Goal: Use online tool/utility: Utilize a website feature to perform a specific function

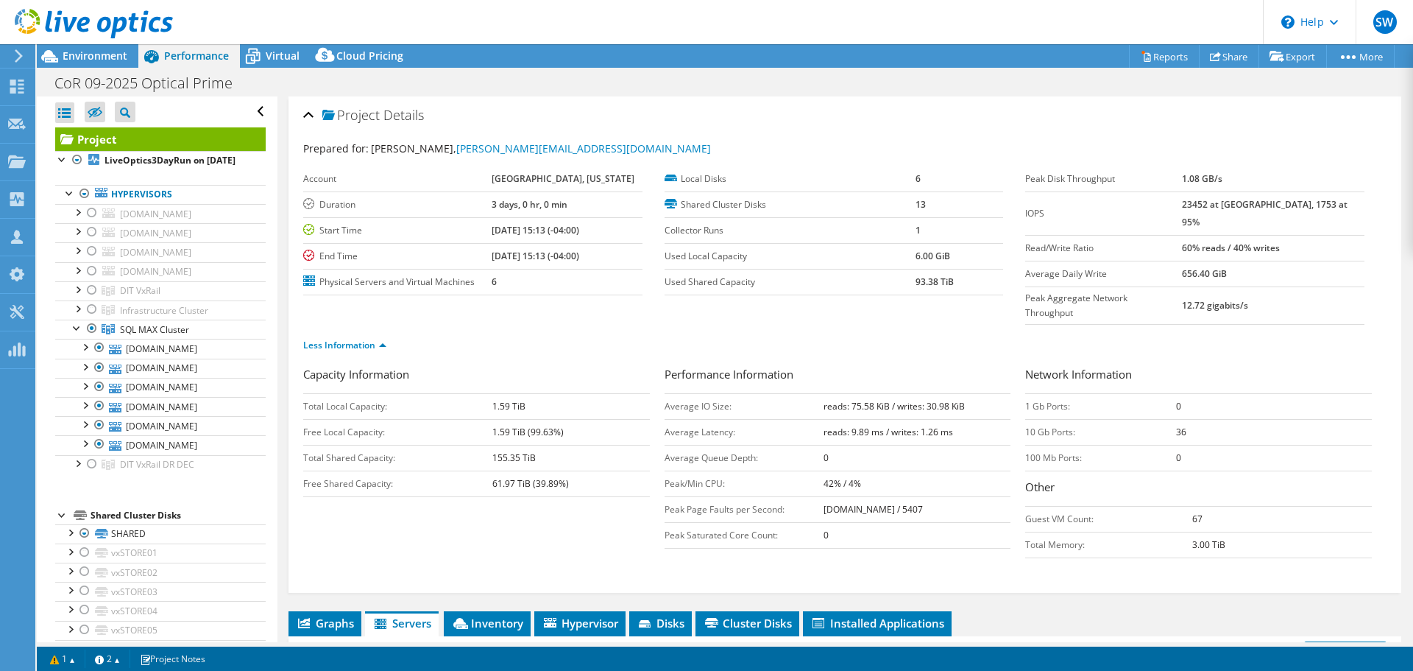
select select "USD"
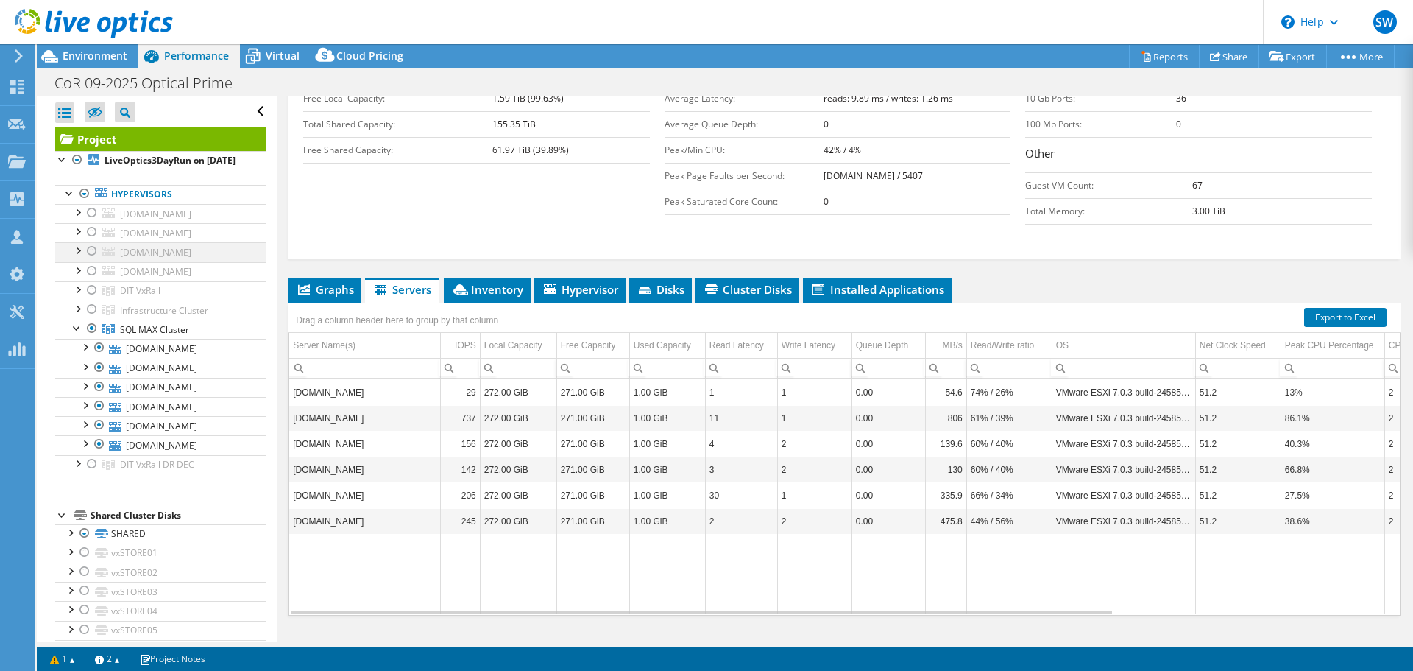
click at [84, 257] on div at bounding box center [77, 249] width 15 height 15
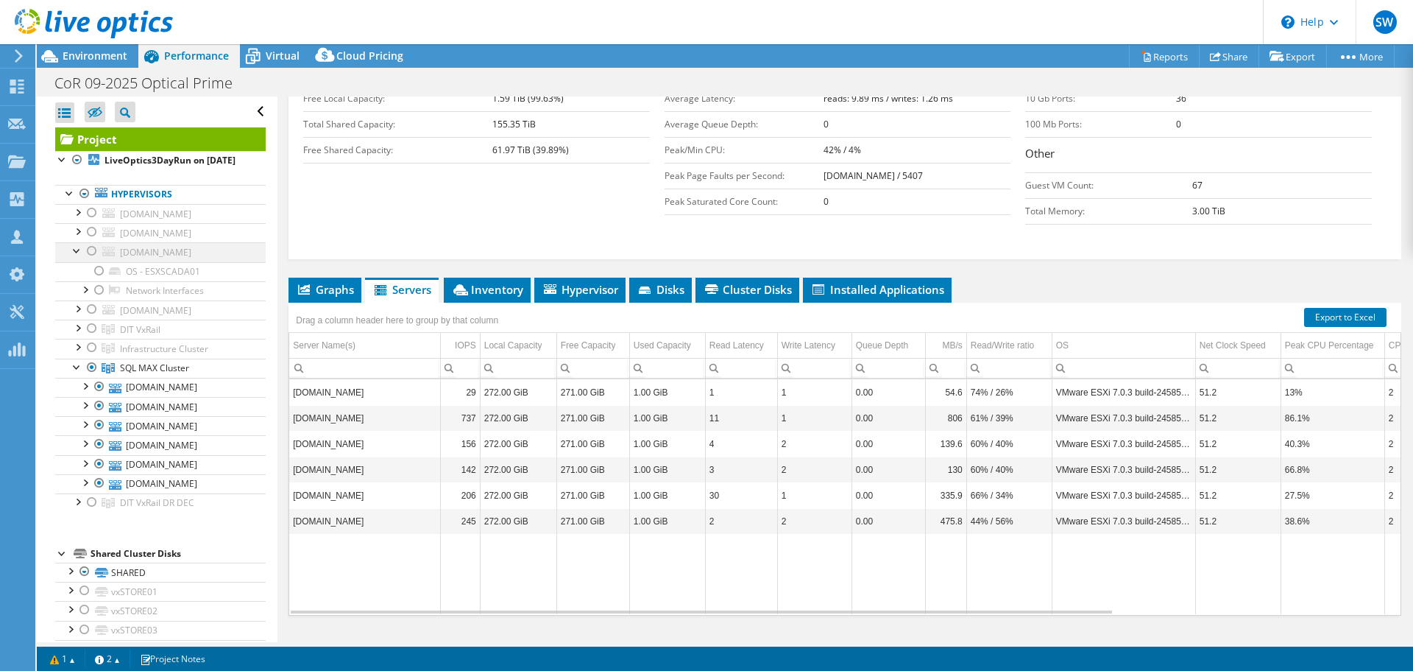
click at [92, 260] on div at bounding box center [92, 251] width 15 height 18
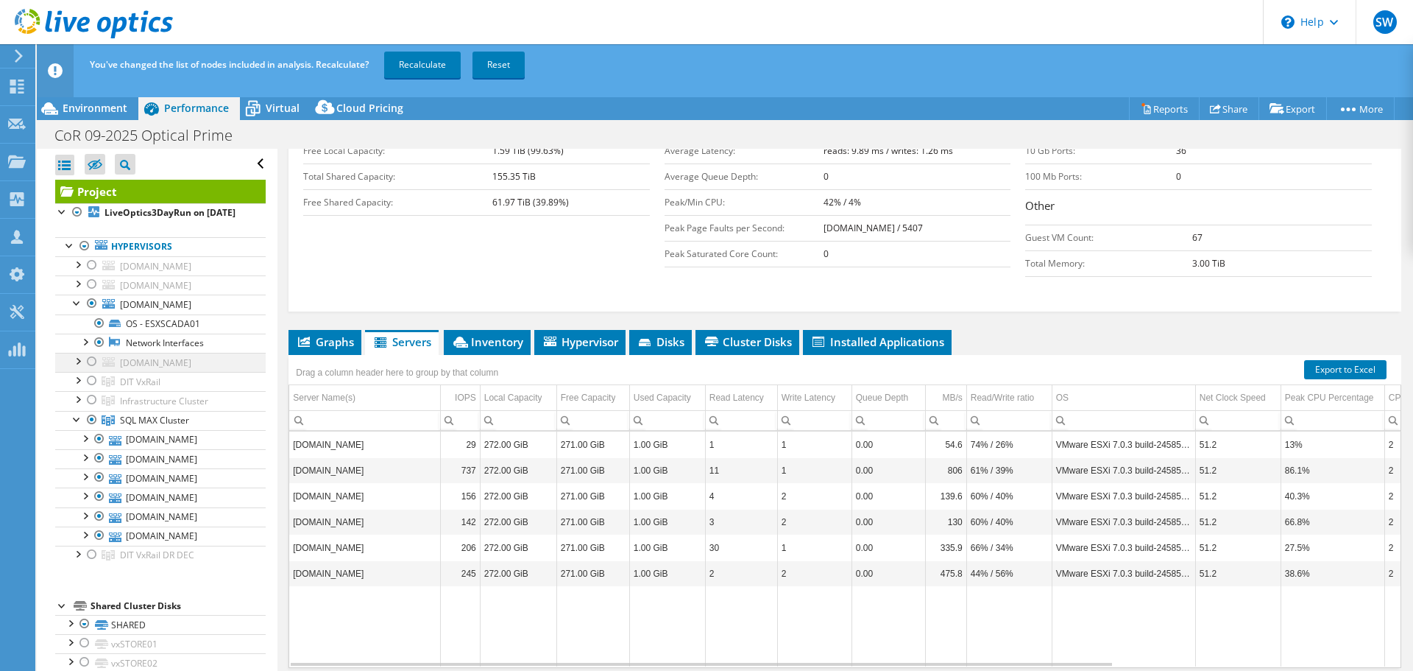
click at [96, 370] on div at bounding box center [92, 362] width 15 height 18
click at [100, 487] on li "SQL MAX Cluster dit-esx262-p.richva.ci.richmond.va.us SHARED DELLHBV01" at bounding box center [160, 478] width 211 height 135
click at [88, 428] on div at bounding box center [92, 420] width 15 height 18
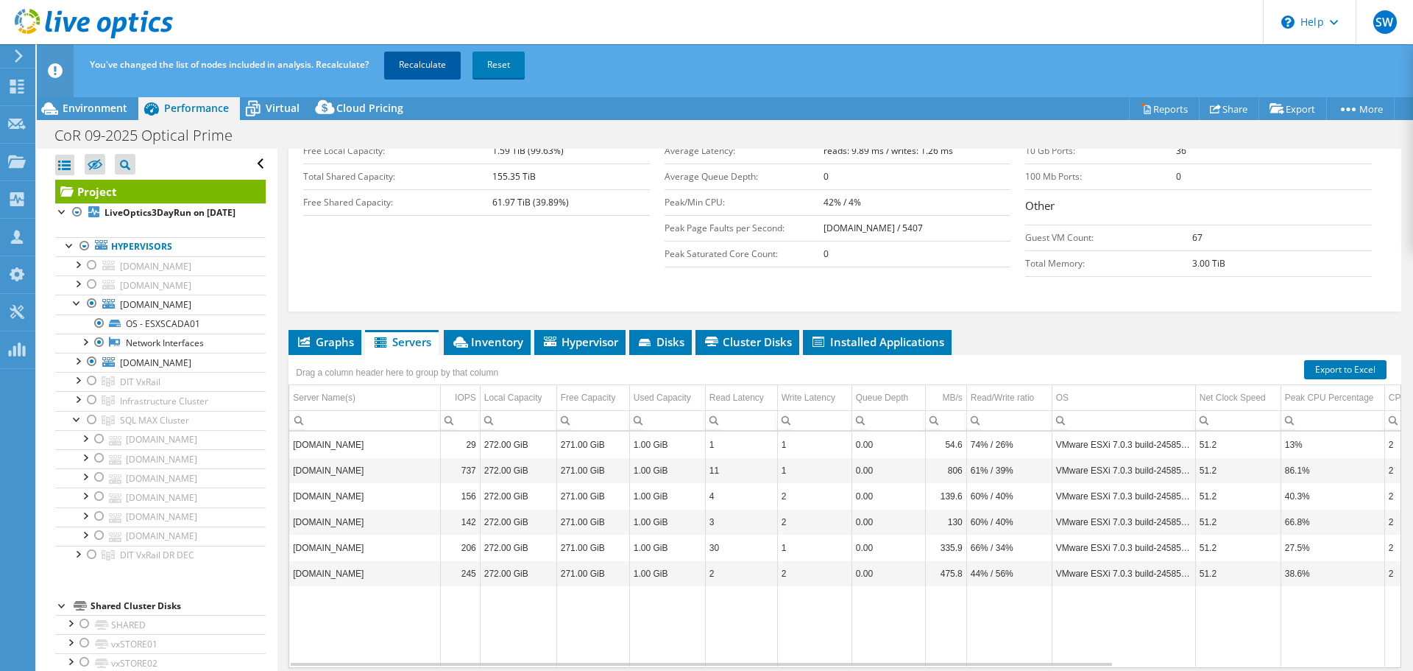
click at [442, 69] on link "Recalculate" at bounding box center [422, 65] width 77 height 26
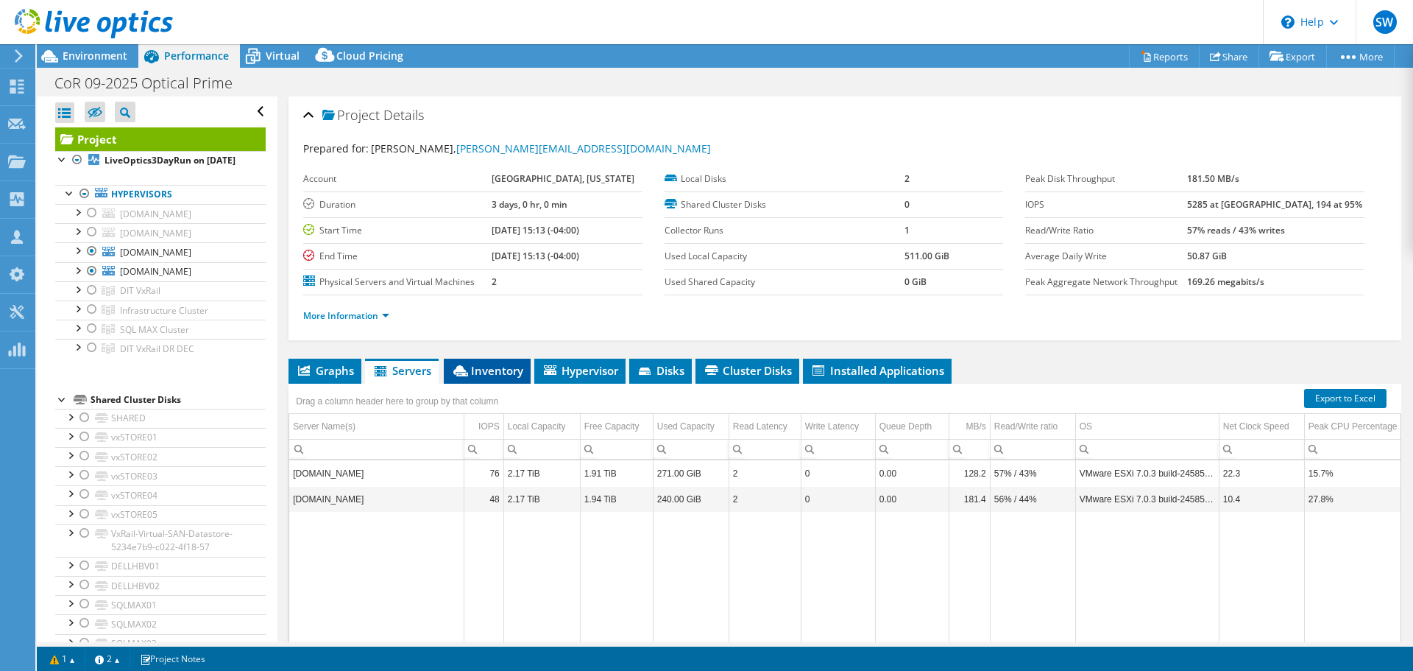
click at [515, 378] on li "Inventory" at bounding box center [487, 370] width 87 height 25
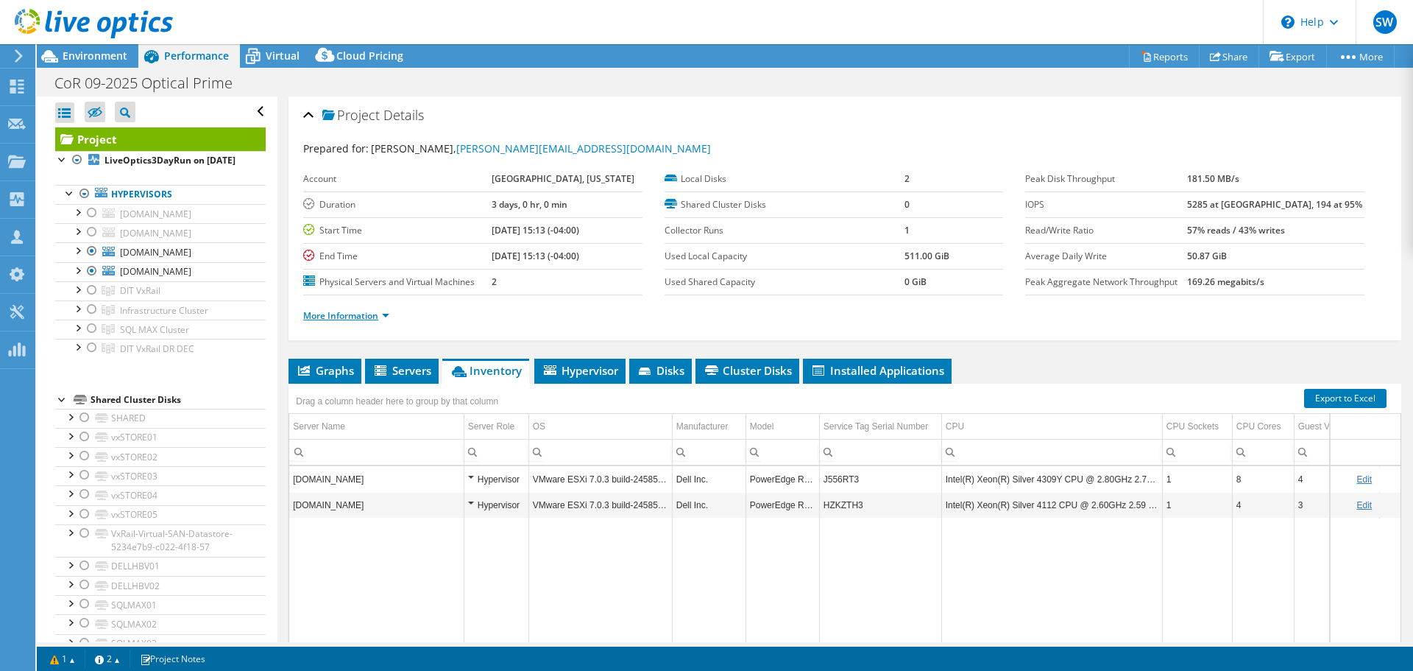
click at [345, 315] on link "More Information" at bounding box center [346, 315] width 86 height 13
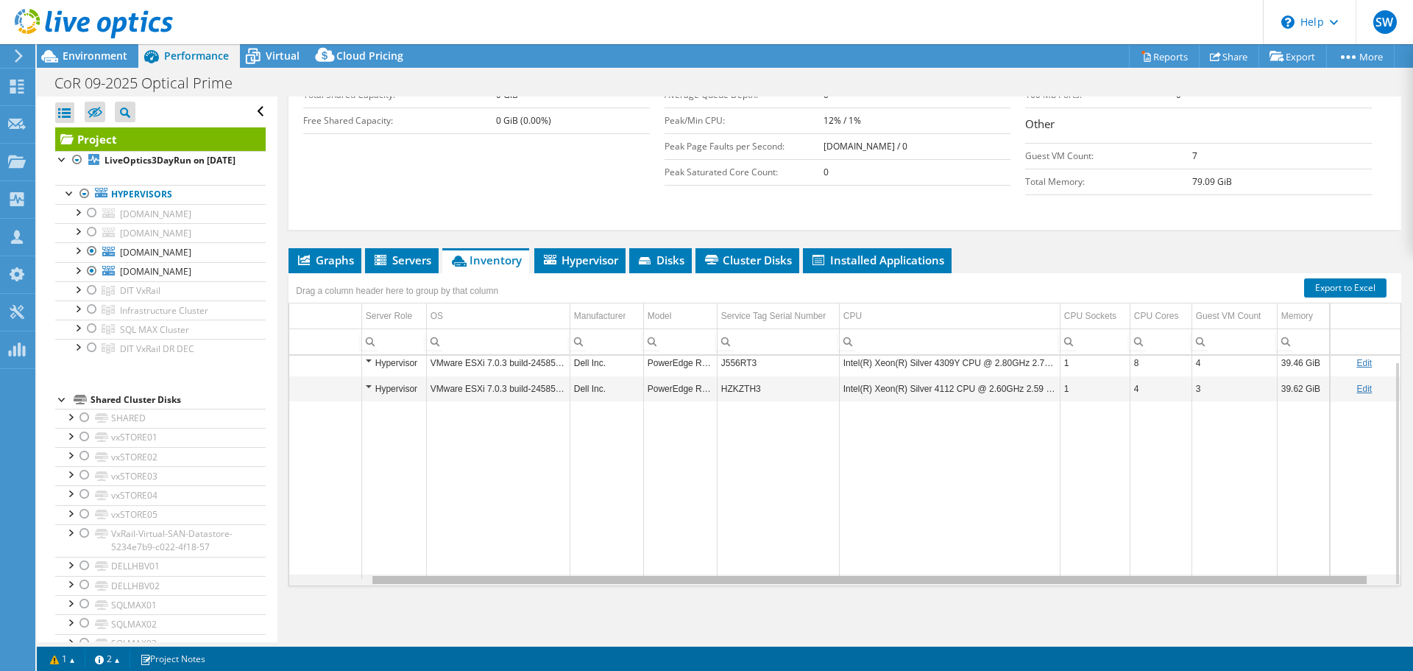
scroll to position [0, 41]
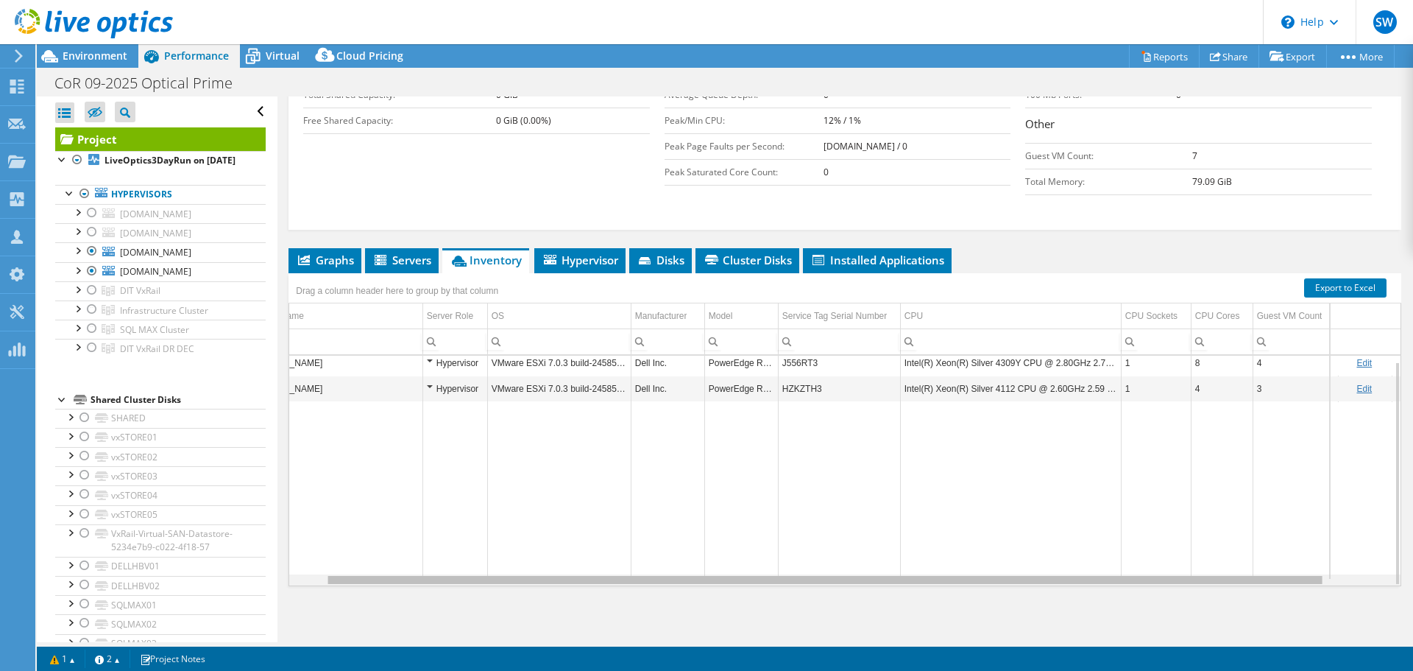
drag, startPoint x: 1217, startPoint y: 581, endPoint x: 1276, endPoint y: 582, distance: 58.9
click at [1276, 582] on body "SW Partner Team Member Steve Woods steve.woods@ipdatasystems.com ipdatasystems …" at bounding box center [706, 335] width 1413 height 671
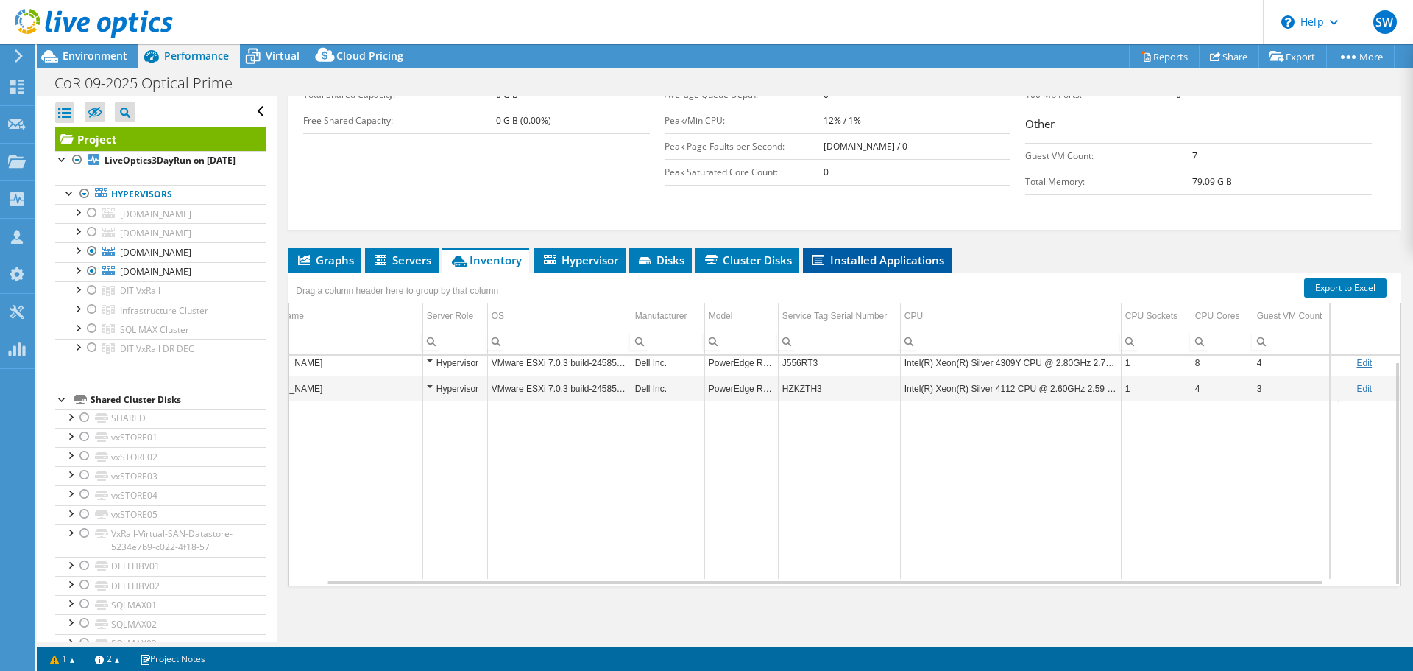
click at [910, 263] on span "Installed Applications" at bounding box center [877, 259] width 134 height 15
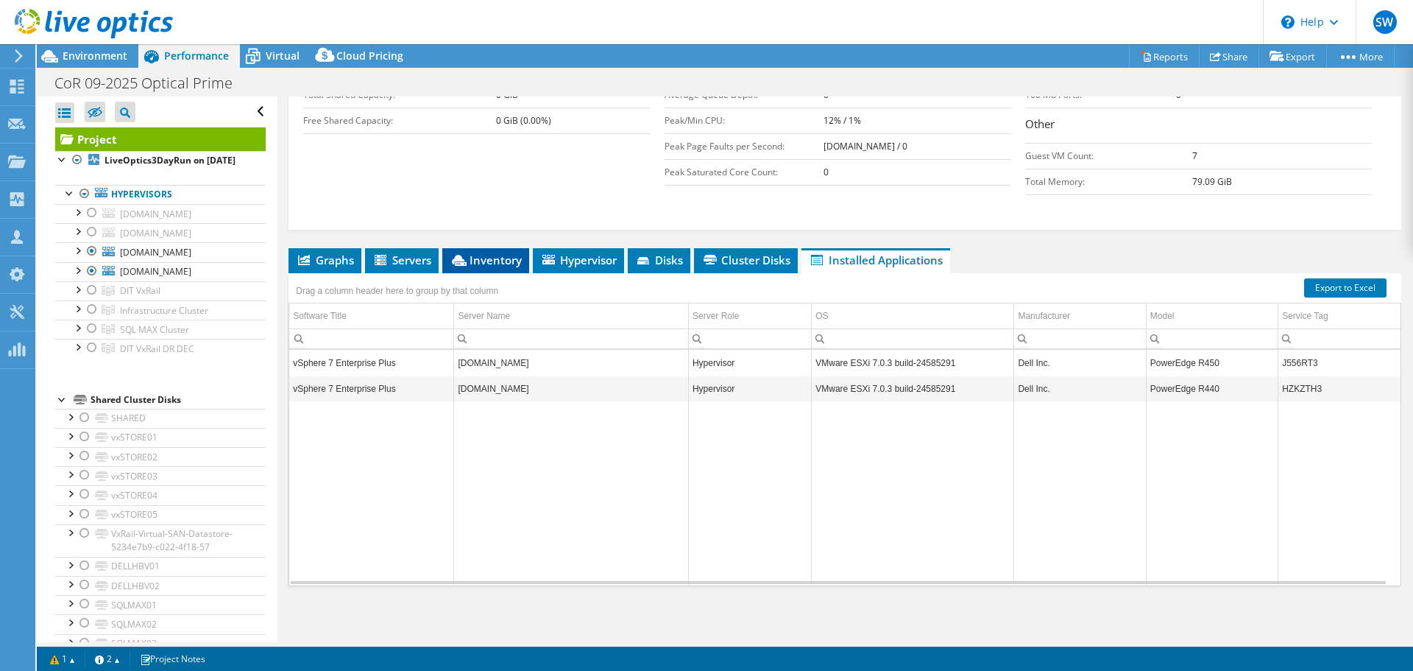
click at [509, 263] on span "Inventory" at bounding box center [486, 259] width 72 height 15
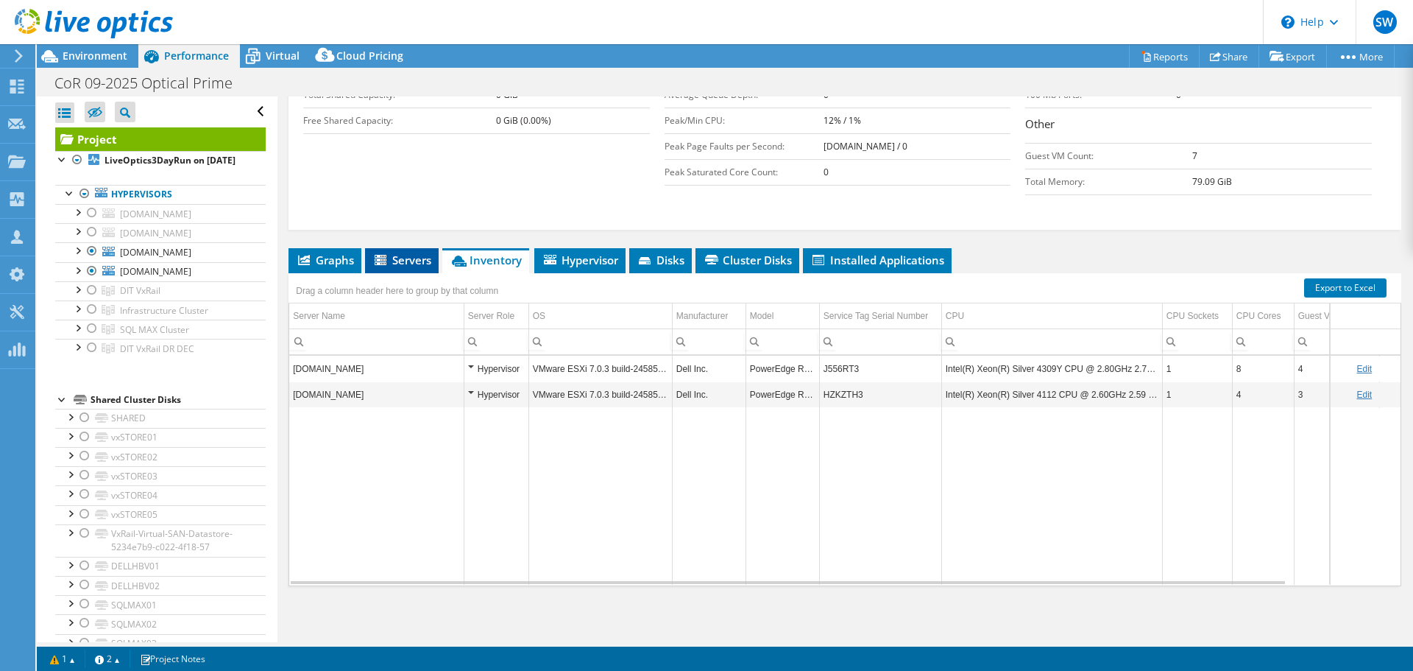
click at [422, 260] on span "Servers" at bounding box center [401, 259] width 59 height 15
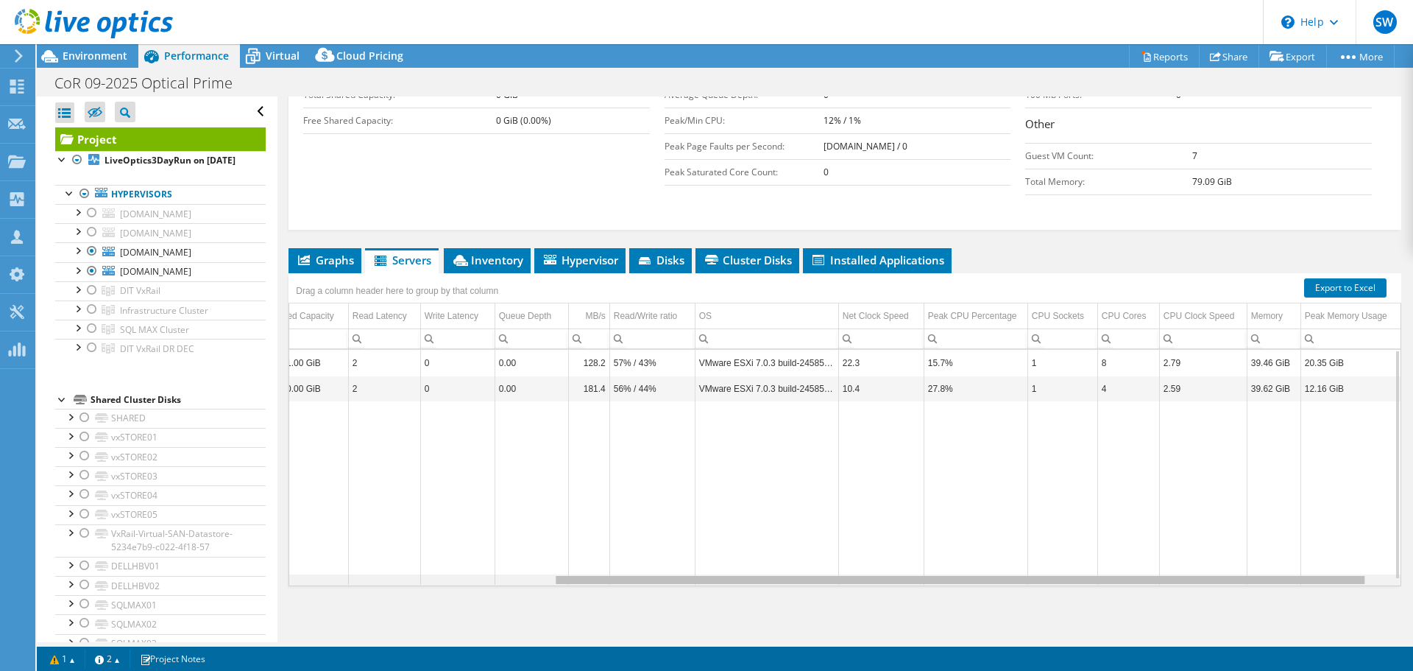
scroll to position [0, 0]
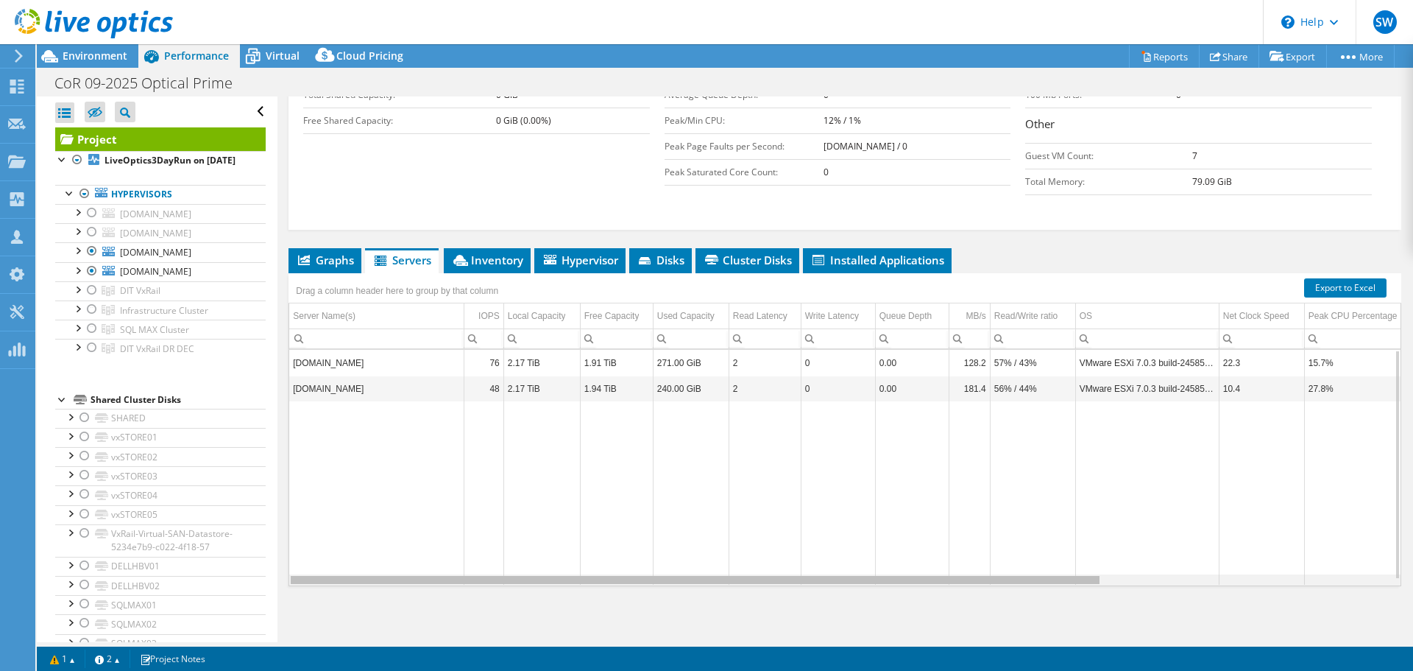
drag, startPoint x: 1019, startPoint y: 584, endPoint x: 716, endPoint y: 590, distance: 303.3
click at [716, 590] on body "SW Partner Team Member Steve Woods steve.woods@ipdatasystems.com ipdatasystems …" at bounding box center [706, 335] width 1413 height 671
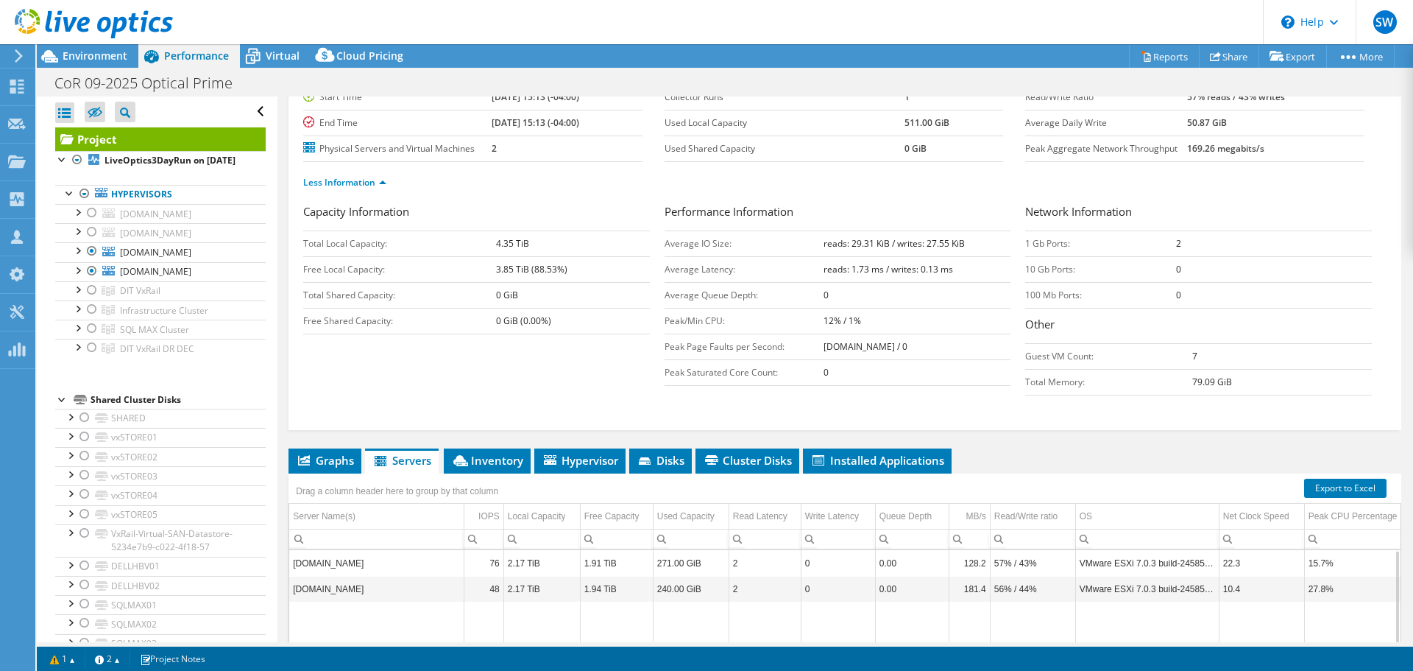
scroll to position [147, 0]
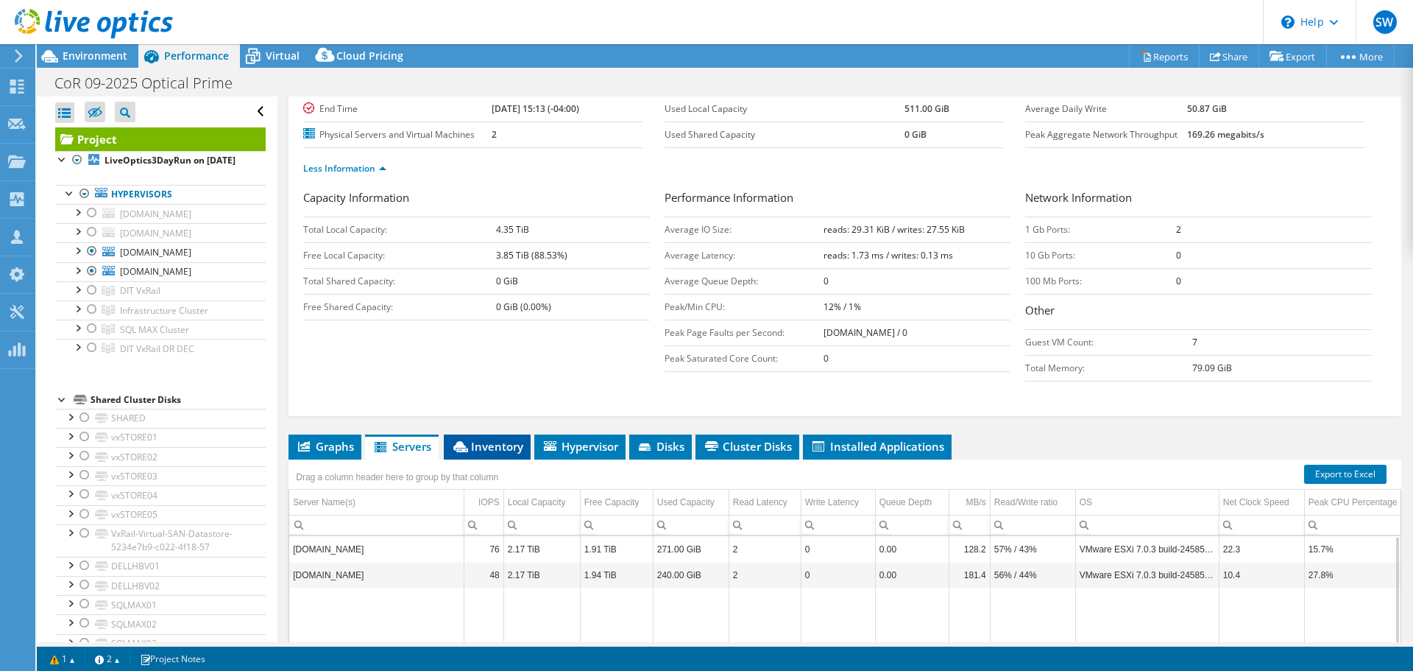
click at [487, 450] on span "Inventory" at bounding box center [487, 446] width 72 height 15
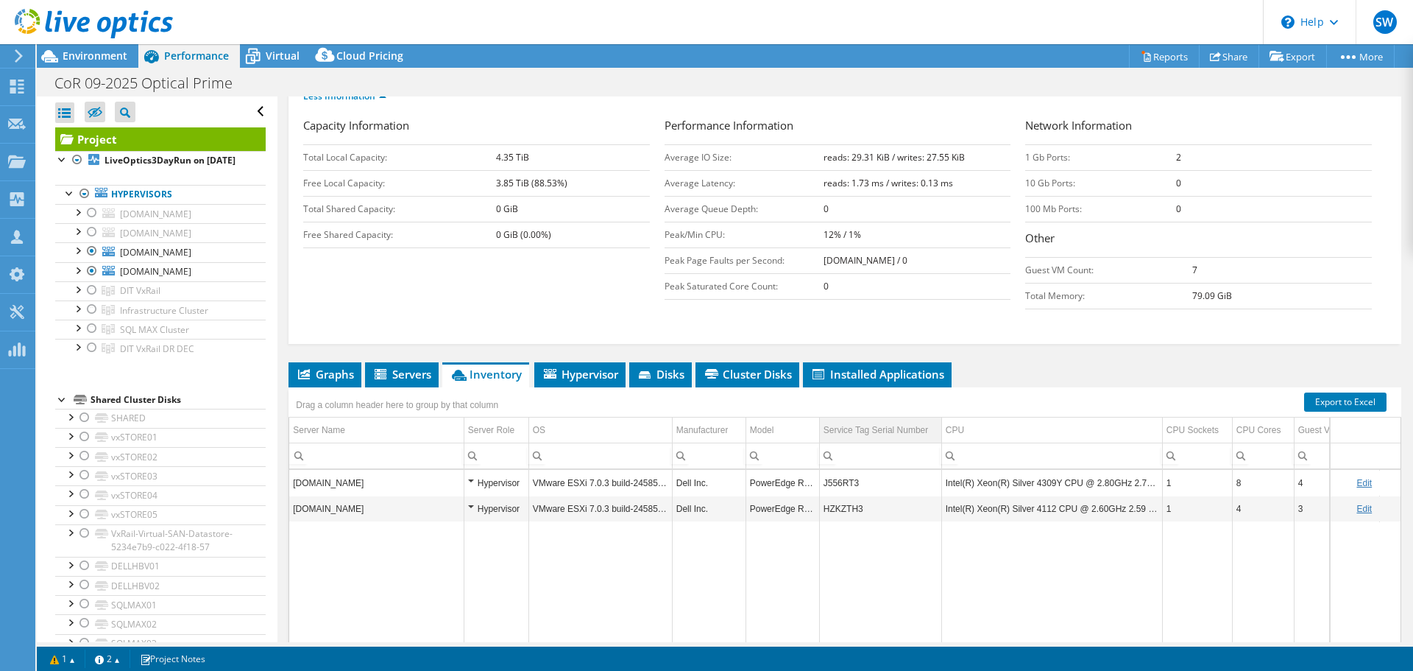
scroll to position [220, 0]
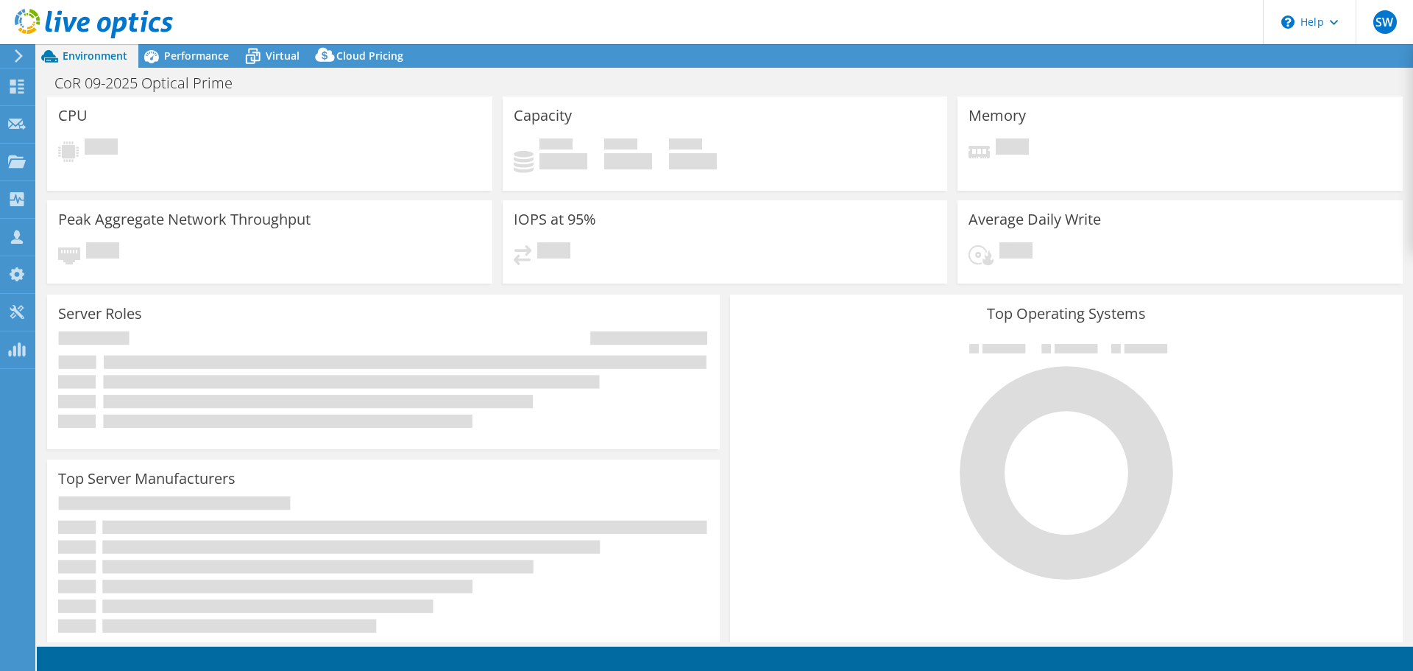
select select "USD"
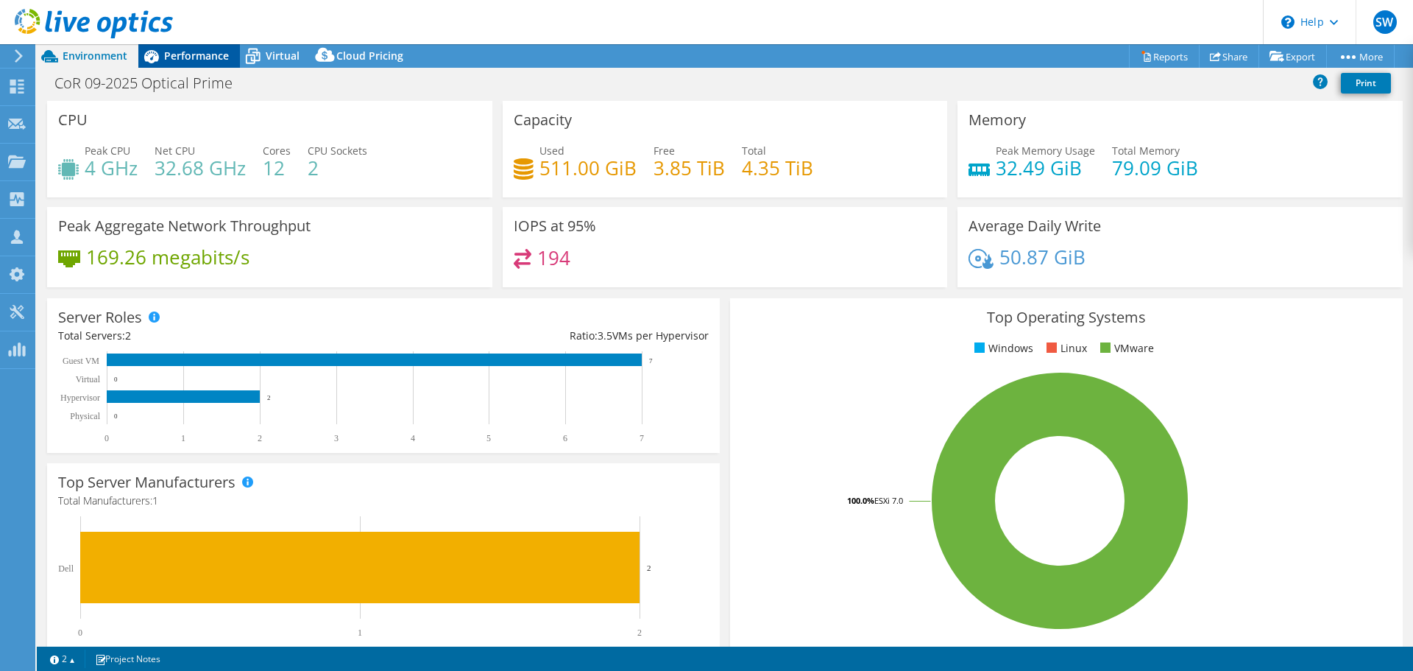
click at [210, 57] on span "Performance" at bounding box center [196, 56] width 65 height 14
